Goal: Information Seeking & Learning: Learn about a topic

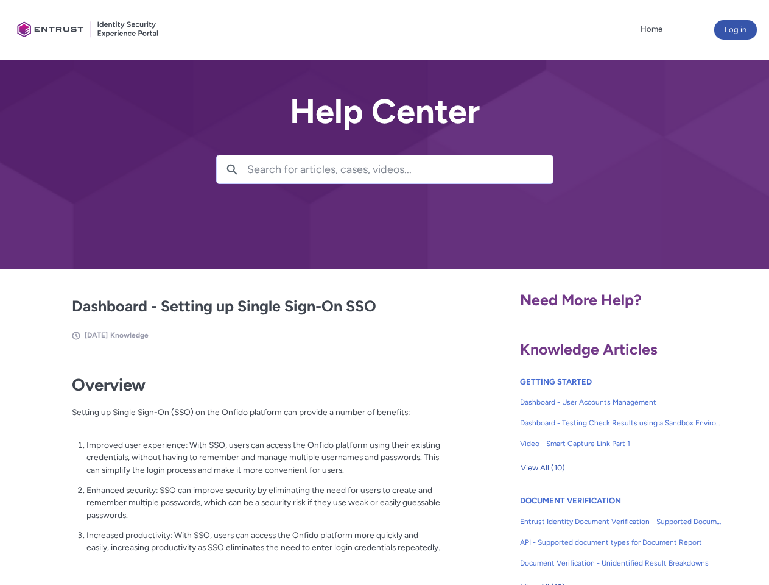
click at [232, 169] on lightning-primitive-icon "button" at bounding box center [232, 168] width 11 height 9
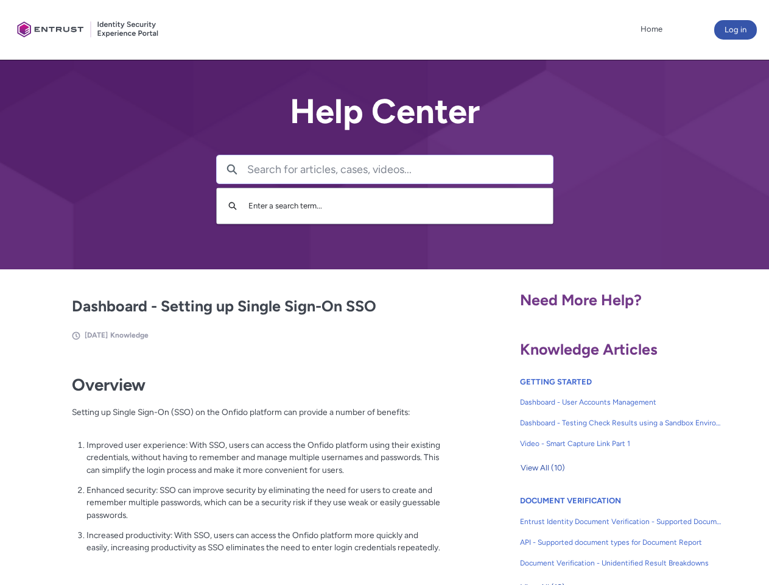
click at [233, 466] on p "Improved user experience: With SSO, users can access the Onfido platform using …" at bounding box center [263, 457] width 354 height 38
click at [543, 468] on span "View All (10)" at bounding box center [543, 468] width 44 height 18
click at [588, 533] on link "API - Supported document types for Document Report" at bounding box center [621, 542] width 202 height 21
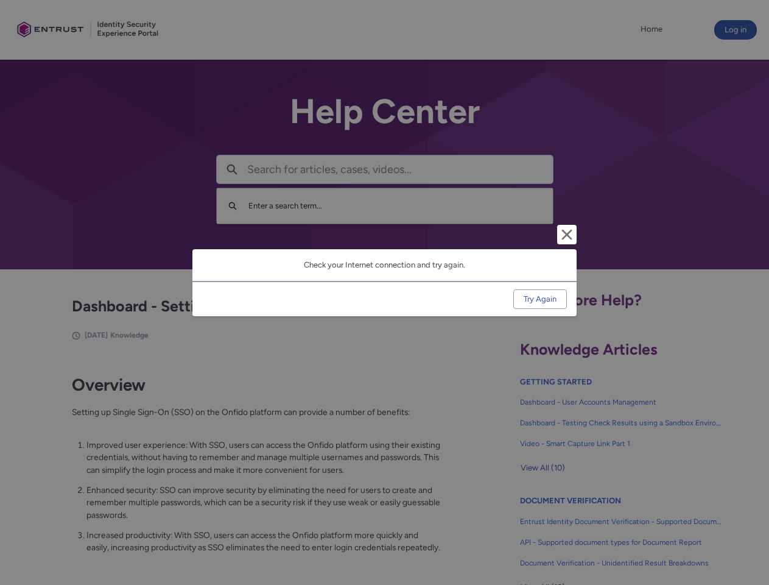
click at [750, 533] on div "Cancel and close Check your Internet connection and try again. Try Again" at bounding box center [384, 292] width 769 height 585
